Goal: Transaction & Acquisition: Book appointment/travel/reservation

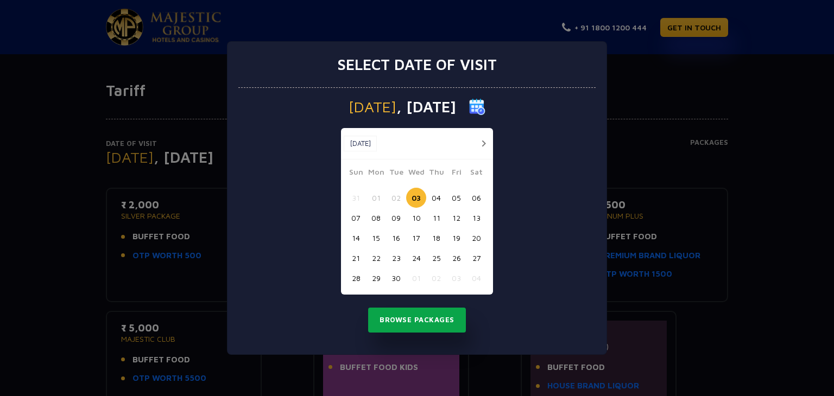
click at [396, 318] on button "Browse Packages" at bounding box center [417, 320] width 98 height 25
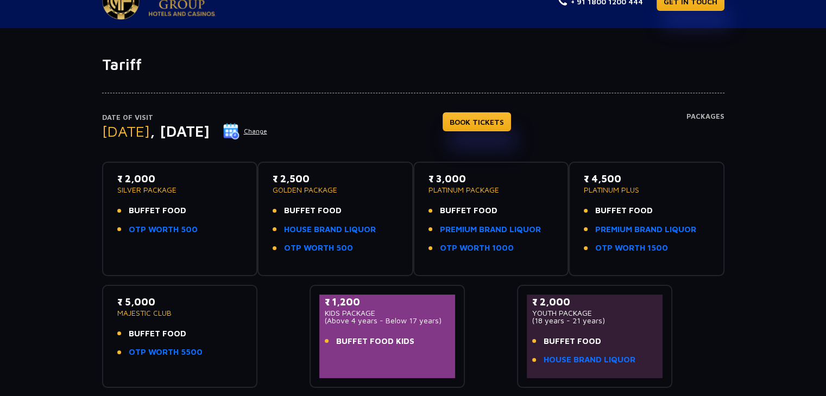
scroll to position [72, 0]
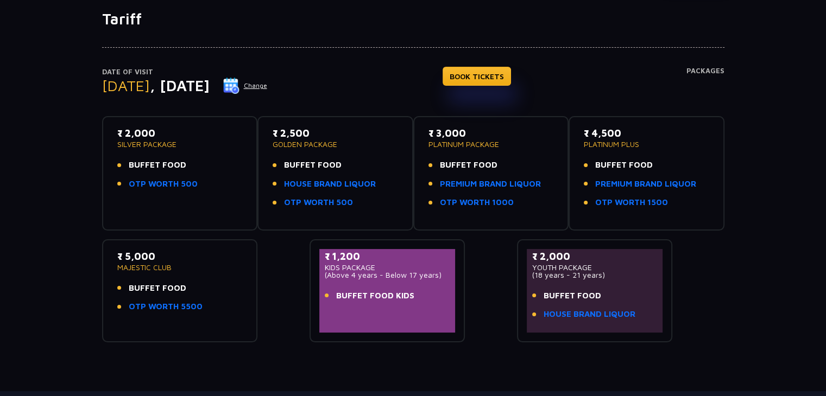
click at [136, 144] on p "SILVER PACKAGE" at bounding box center [179, 145] width 125 height 8
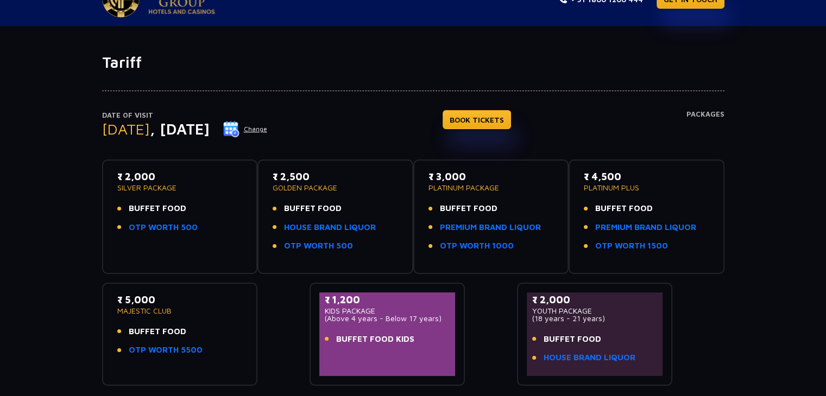
scroll to position [0, 0]
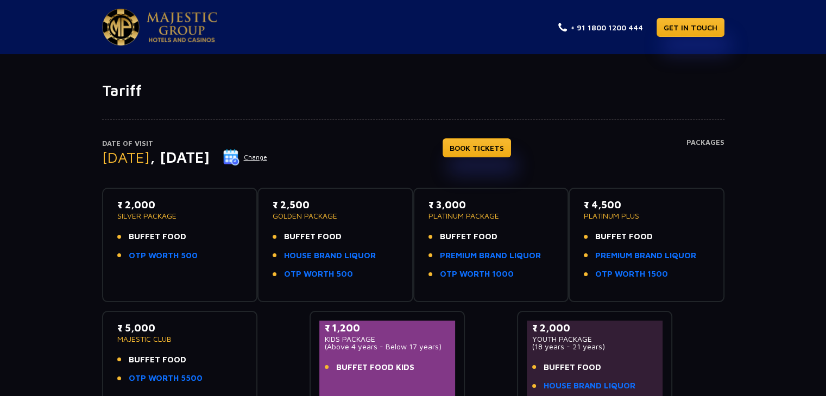
click at [162, 17] on img at bounding box center [182, 27] width 71 height 30
click at [0, 237] on div "Date of Visit Wednesday , 03 Sep 2025 Change BOOK TICKETS Packages ₹ 2,000 SILV…" at bounding box center [413, 257] width 826 height 314
click at [156, 258] on link "OTP WORTH 500" at bounding box center [163, 256] width 69 height 12
click at [503, 146] on link "BOOK TICKETS" at bounding box center [476, 147] width 68 height 19
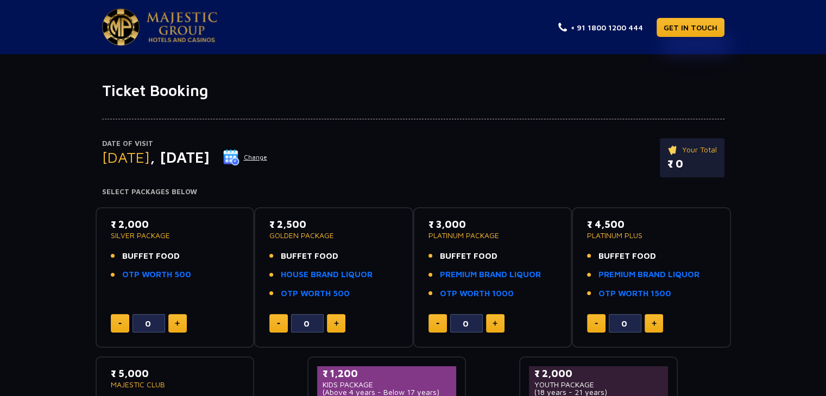
click at [180, 315] on button at bounding box center [177, 323] width 18 height 18
type input "2"
click at [625, 22] on link "+ 91 1800 1200 444" at bounding box center [600, 27] width 85 height 11
click at [178, 34] on img at bounding box center [182, 27] width 71 height 30
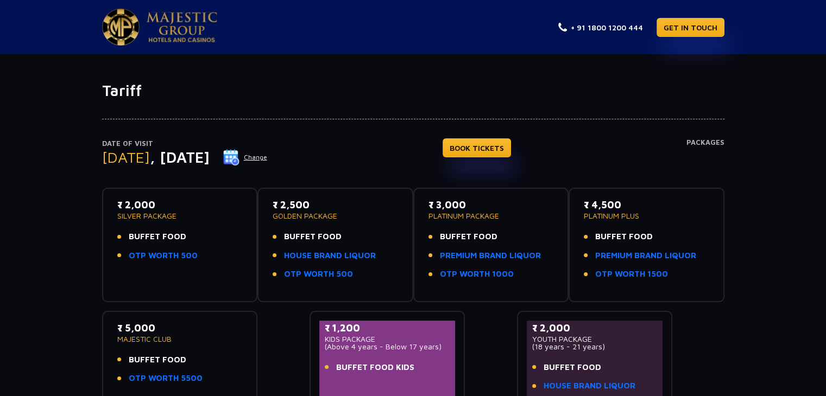
drag, startPoint x: 140, startPoint y: 85, endPoint x: 153, endPoint y: 92, distance: 14.6
click at [153, 92] on h1 "Tariff" at bounding box center [413, 90] width 622 height 18
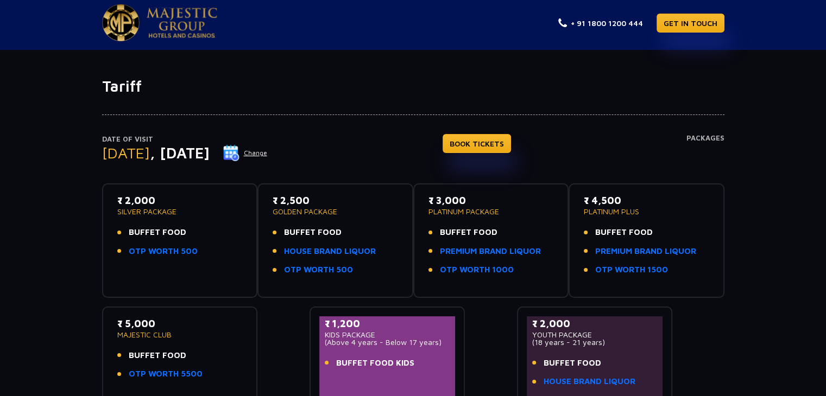
scroll to position [3, 0]
